Goal: Task Accomplishment & Management: Complete application form

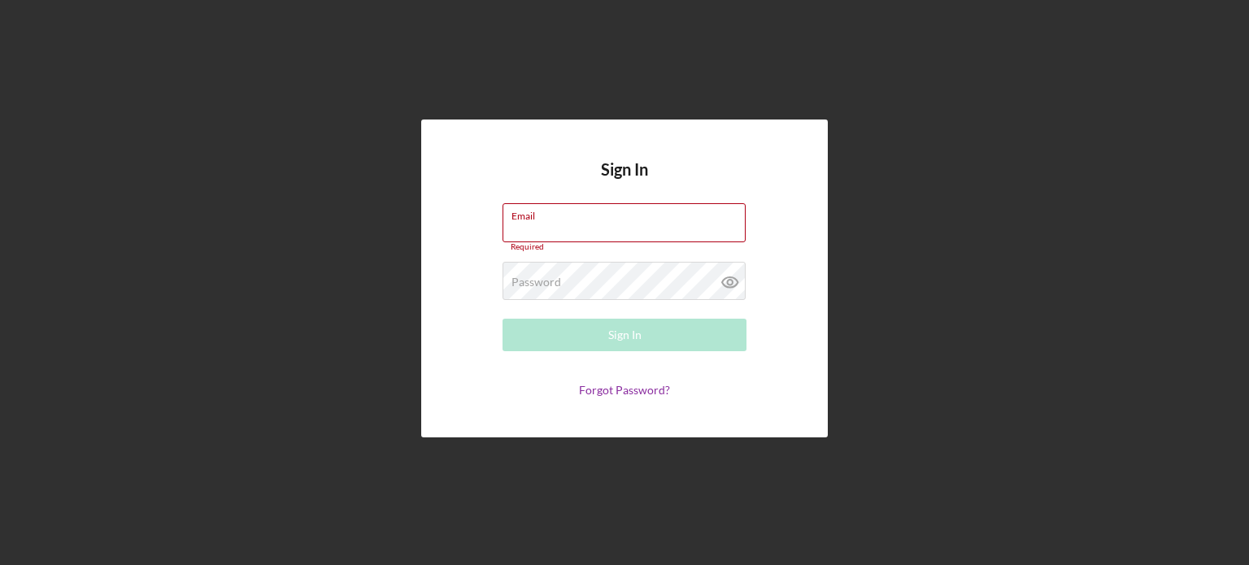
type input "[EMAIL_ADDRESS][DOMAIN_NAME]"
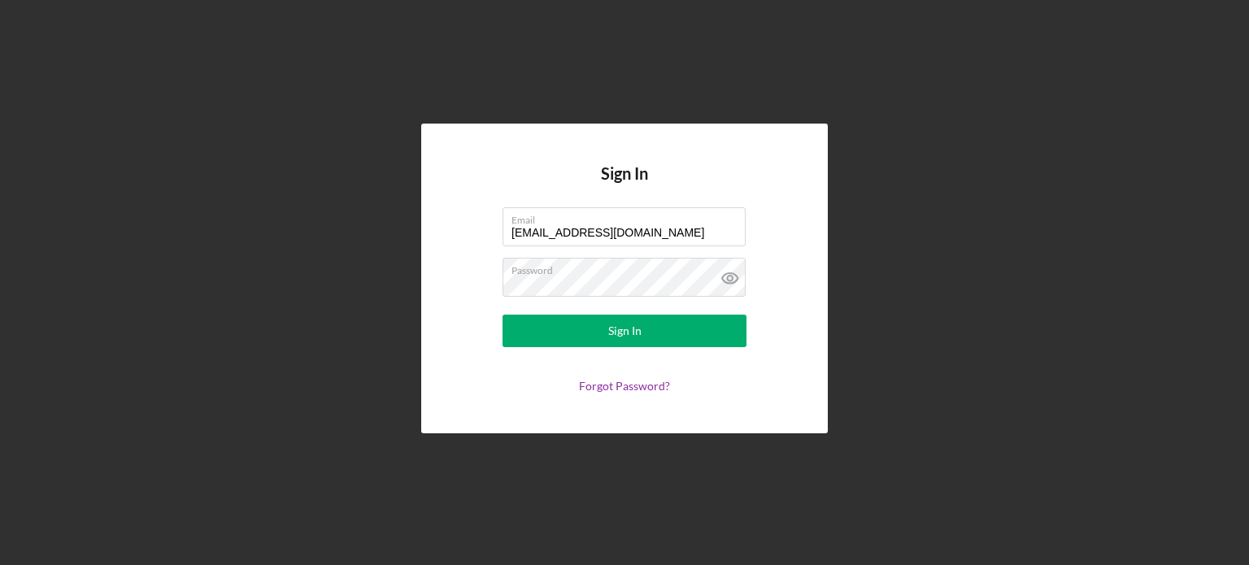
click at [607, 348] on form "Email [EMAIL_ADDRESS][DOMAIN_NAME] Password Sign In Forgot Password?" at bounding box center [624, 299] width 325 height 185
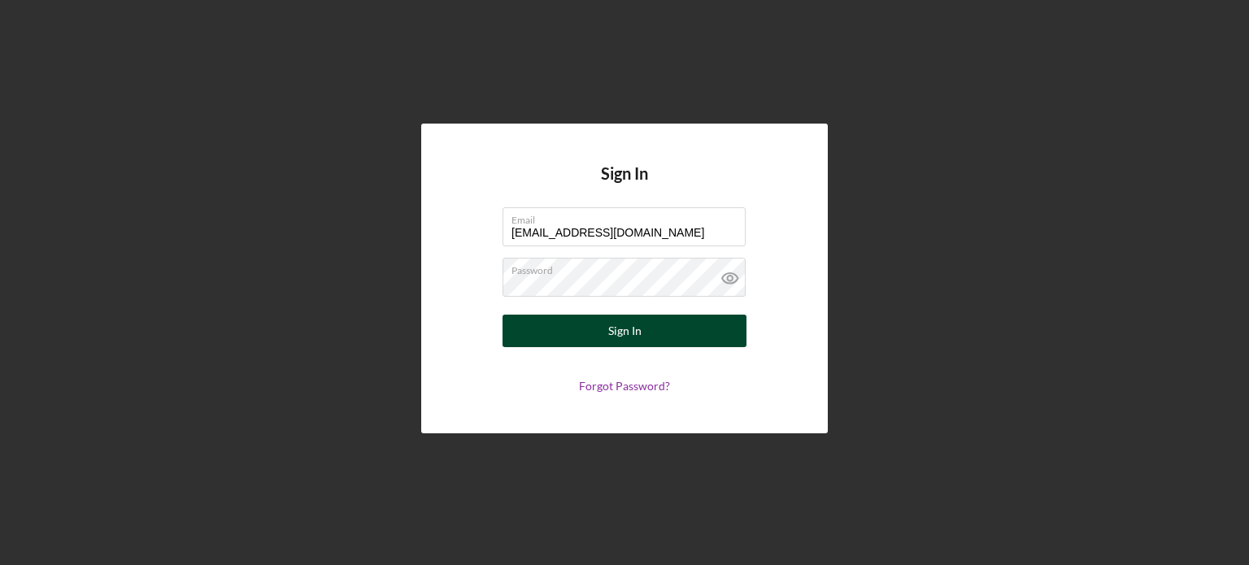
click at [613, 341] on div "Sign In" at bounding box center [624, 331] width 33 height 33
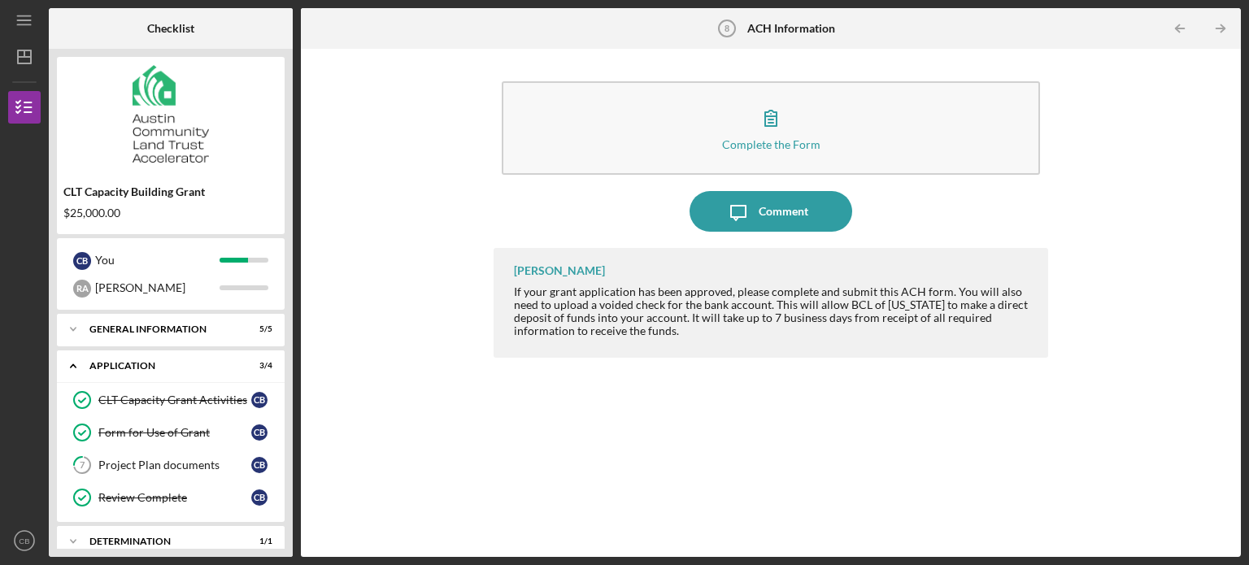
scroll to position [103, 0]
